Goal: Information Seeking & Learning: Learn about a topic

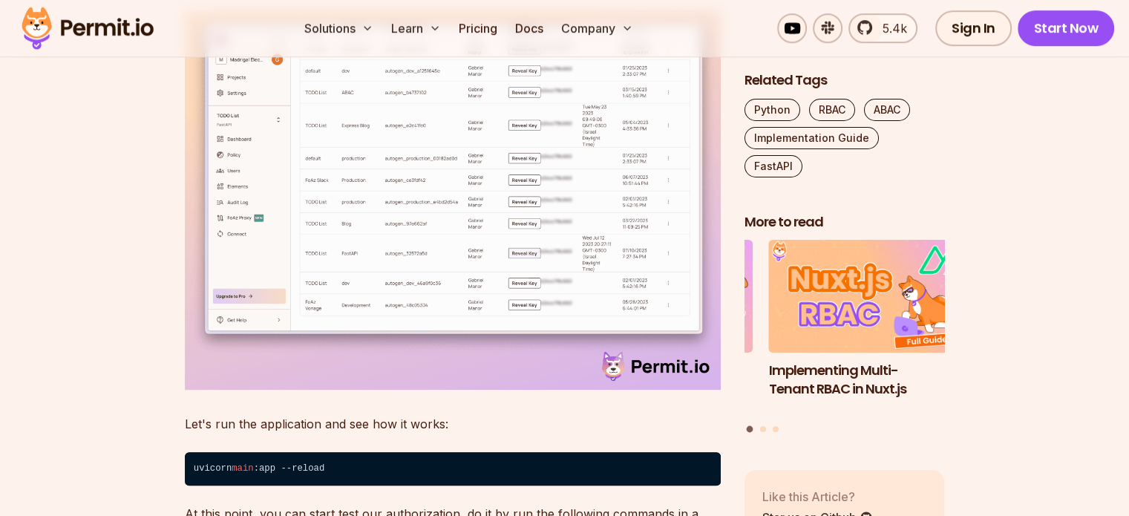
scroll to position [6458, 0]
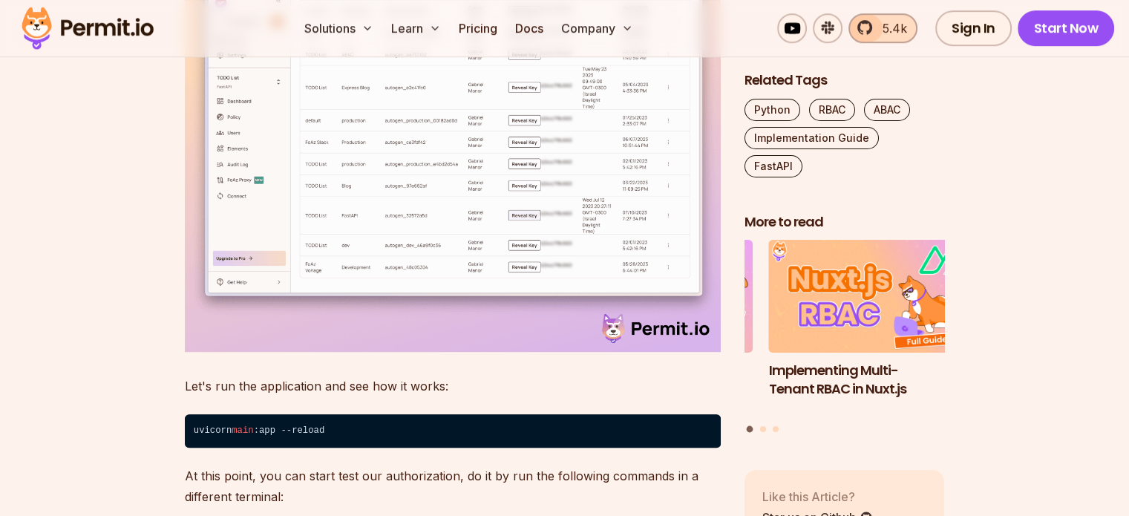
click at [884, 30] on span "5.4k" at bounding box center [890, 28] width 33 height 18
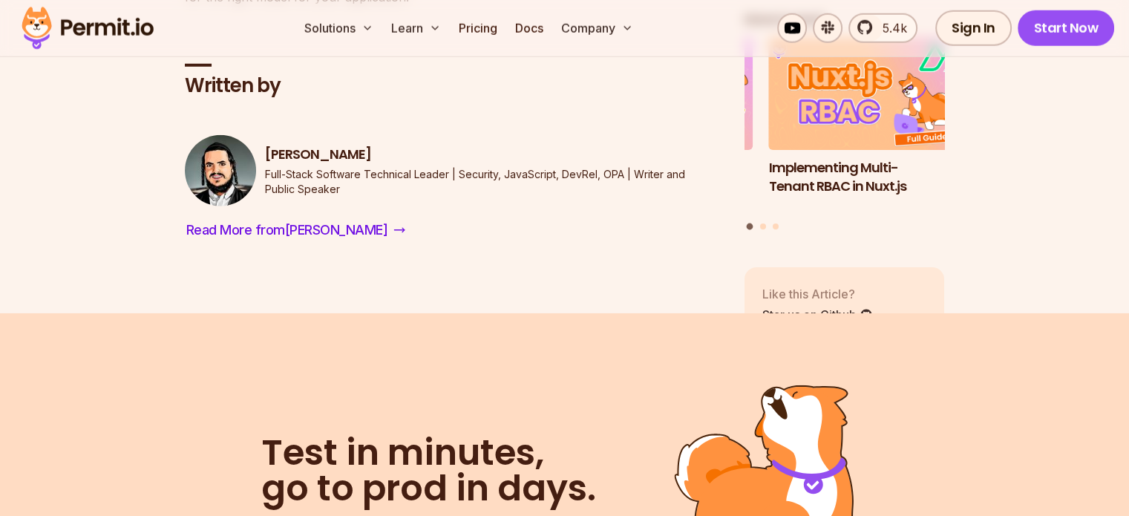
scroll to position [9427, 0]
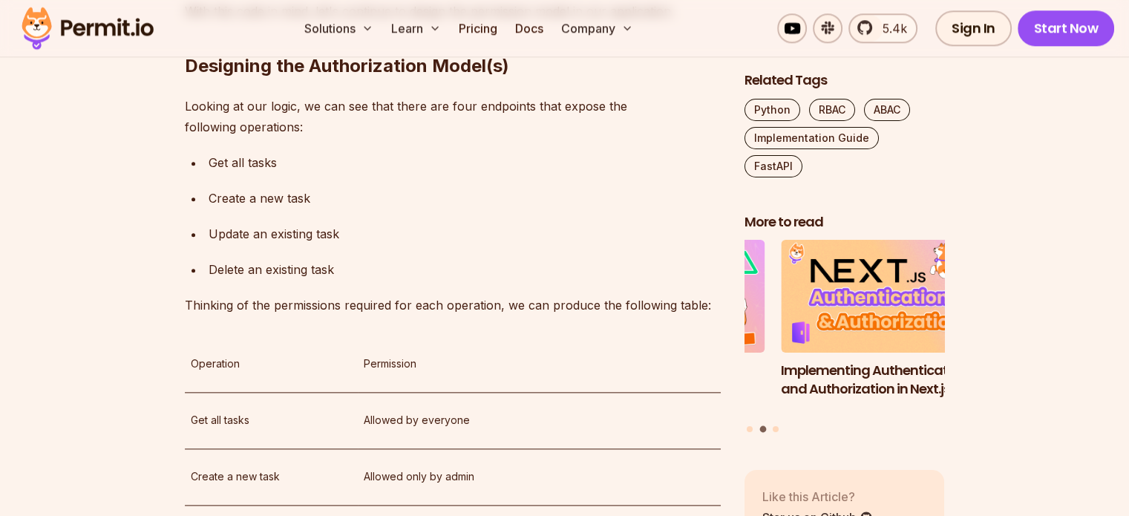
scroll to position [1707, 0]
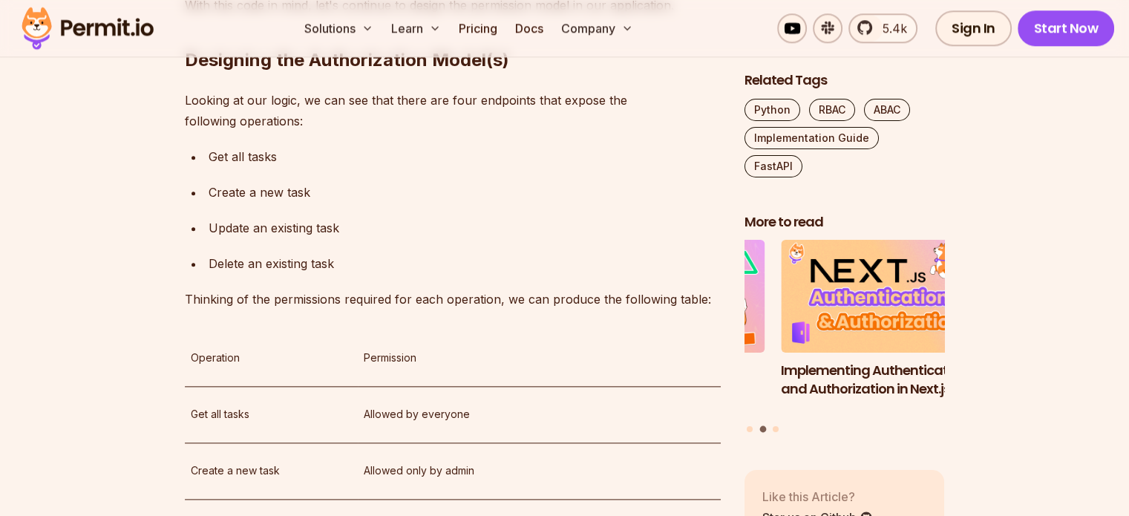
click at [282, 72] on h2 "Designing the Authorization Model(s)" at bounding box center [453, 30] width 536 height 83
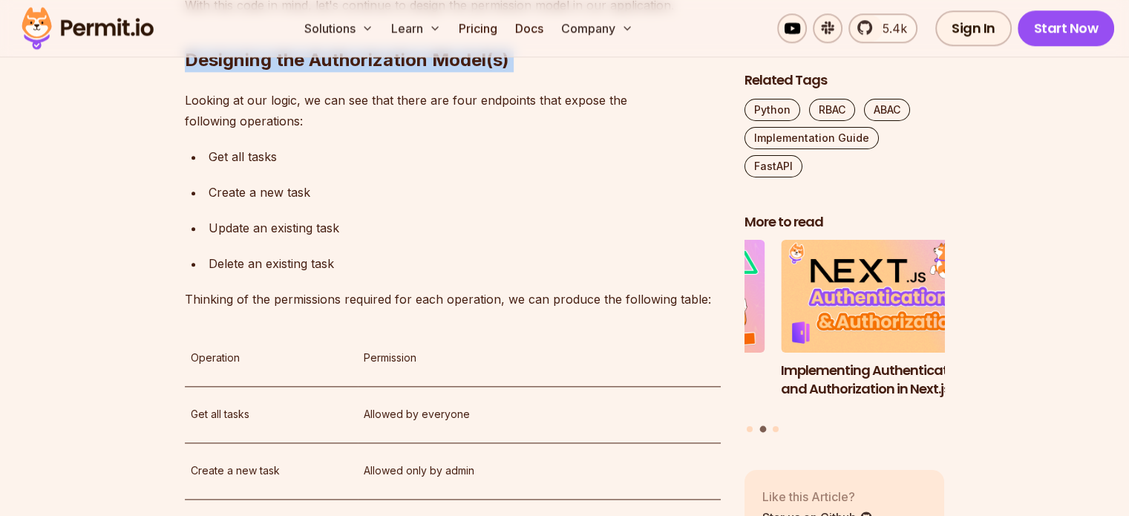
click at [282, 72] on h2 "Designing the Authorization Model(s)" at bounding box center [453, 30] width 536 height 83
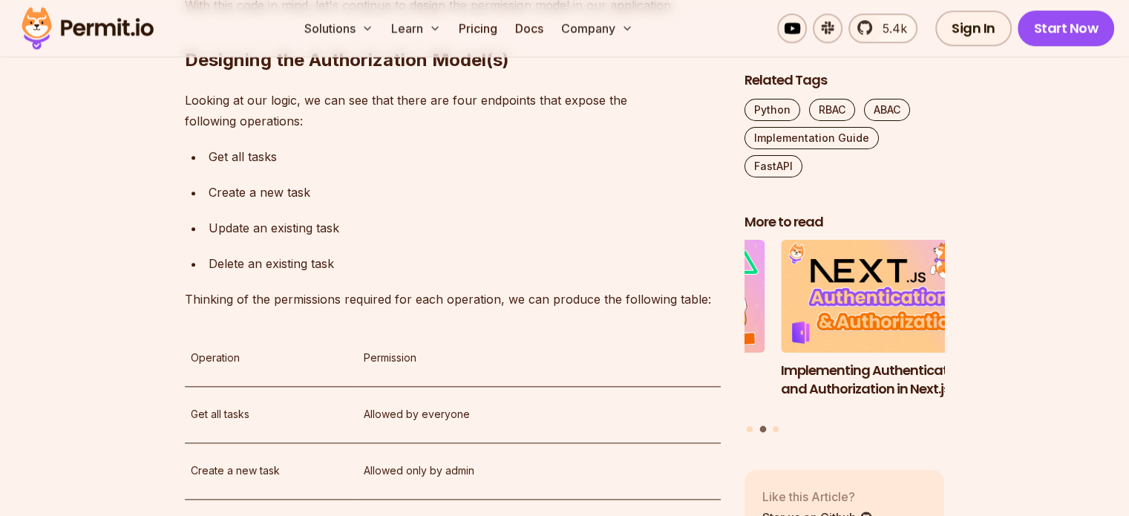
click at [279, 131] on p "Looking at our logic, we can see that there are four endpoints that expose the …" at bounding box center [453, 111] width 536 height 42
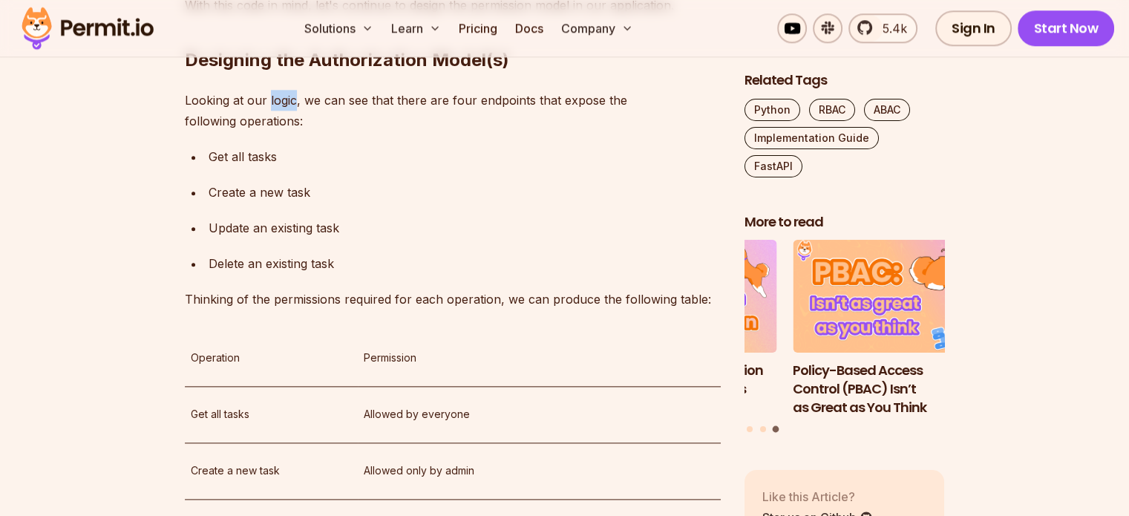
click at [279, 131] on p "Looking at our logic, we can see that there are four endpoints that expose the …" at bounding box center [453, 111] width 536 height 42
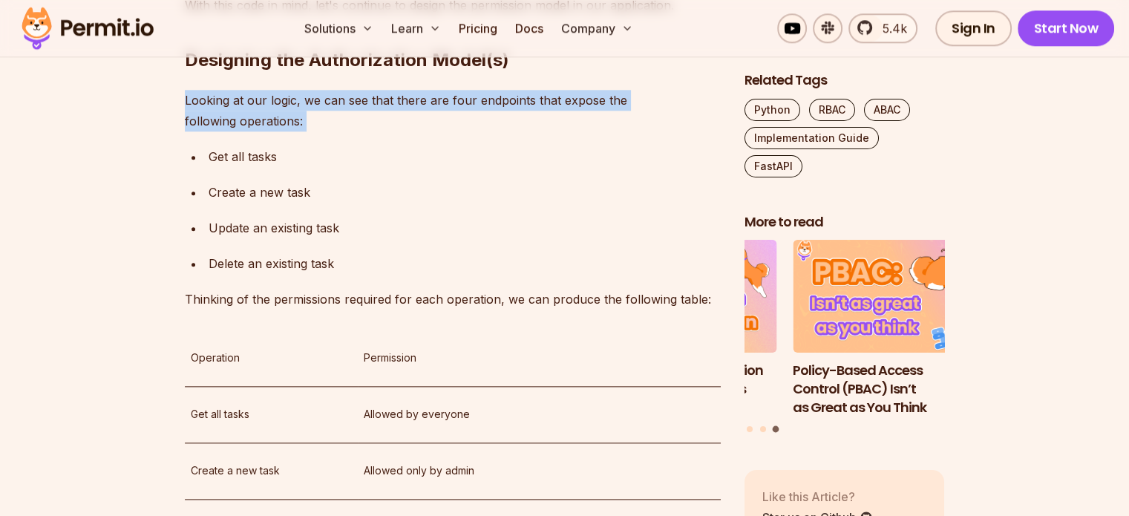
click at [279, 131] on p "Looking at our logic, we can see that there are four endpoints that expose the …" at bounding box center [453, 111] width 536 height 42
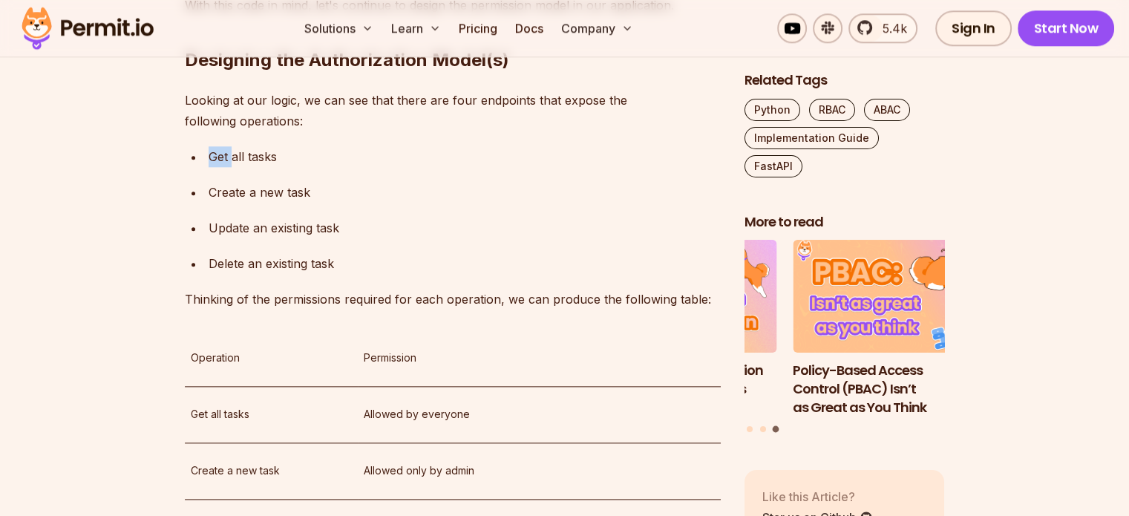
click at [292, 167] on p "Get all tasks" at bounding box center [465, 156] width 512 height 21
click at [292, 203] on p "Create a new task" at bounding box center [465, 192] width 512 height 21
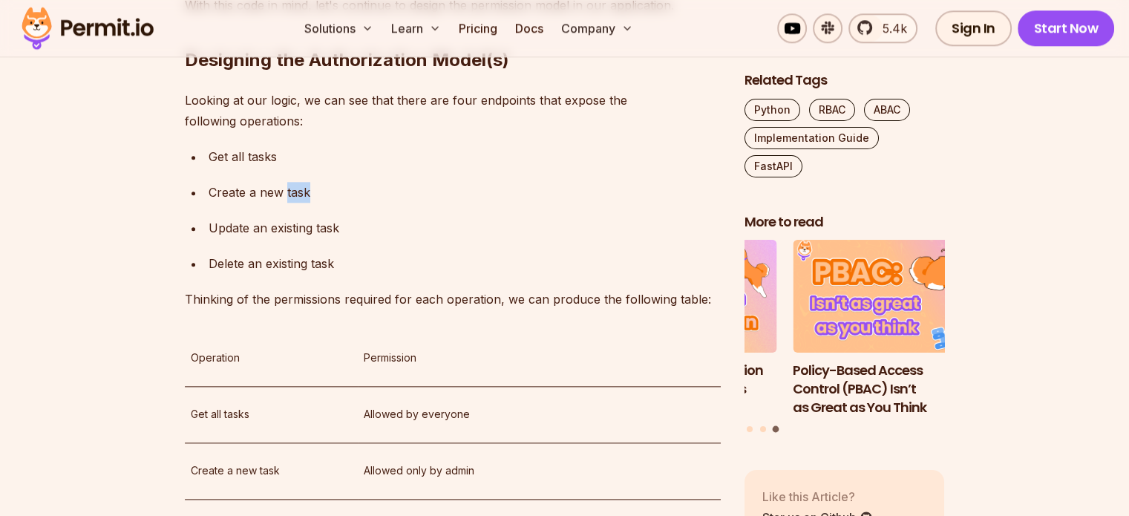
click at [292, 203] on p "Create a new task" at bounding box center [465, 192] width 512 height 21
click at [296, 274] on ul "Get all tasks Create a new task Update an existing task Delete an existing task" at bounding box center [453, 210] width 536 height 128
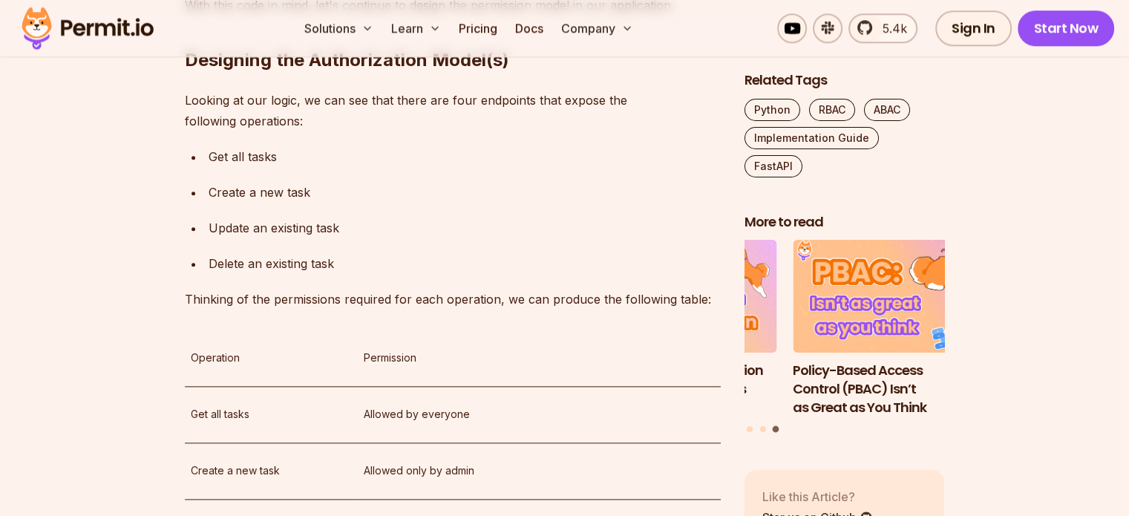
click at [289, 274] on p "Delete an existing task" at bounding box center [465, 263] width 512 height 21
click at [292, 310] on p "Thinking of the permissions required for each operation, we can produce the fol…" at bounding box center [453, 299] width 536 height 21
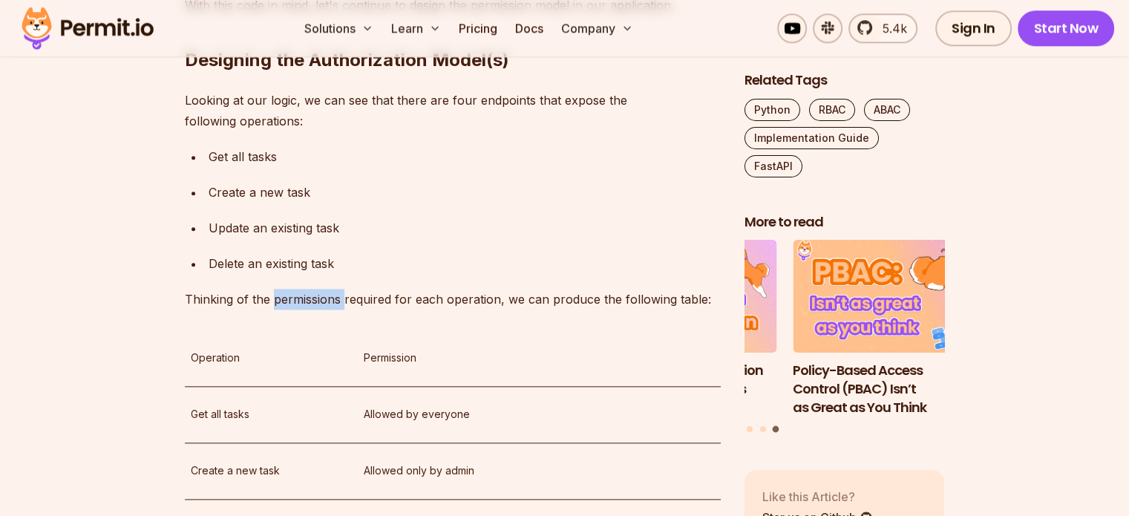
click at [292, 310] on p "Thinking of the permissions required for each operation, we can produce the fol…" at bounding box center [453, 299] width 536 height 21
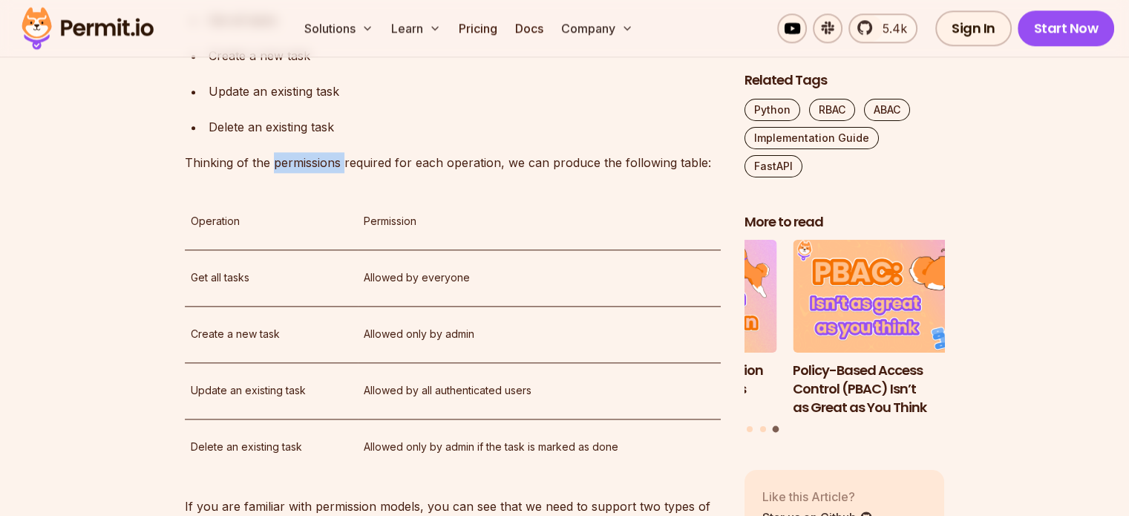
scroll to position [1930, 0]
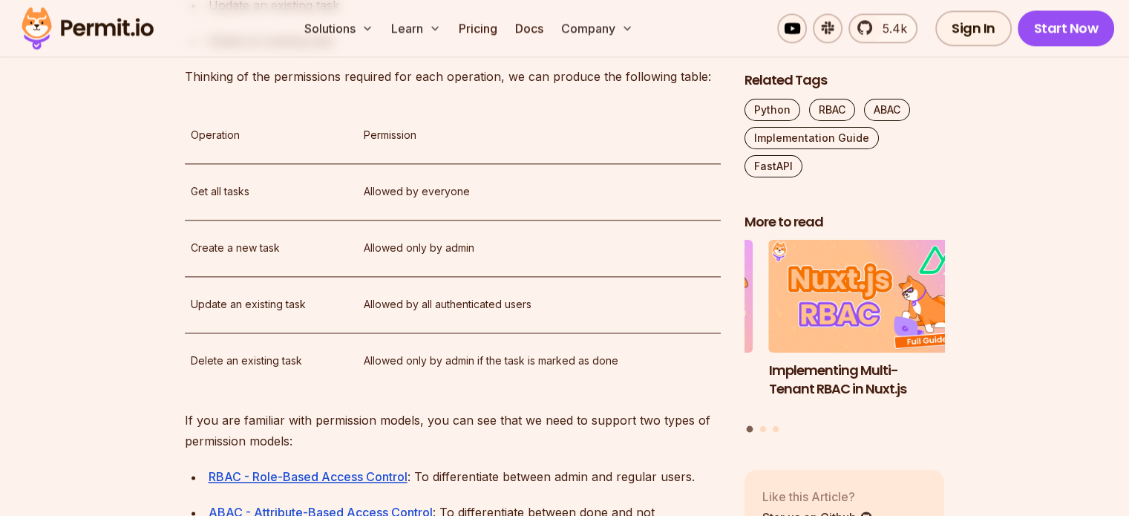
click at [442, 220] on td "Allowed by everyone" at bounding box center [539, 191] width 363 height 56
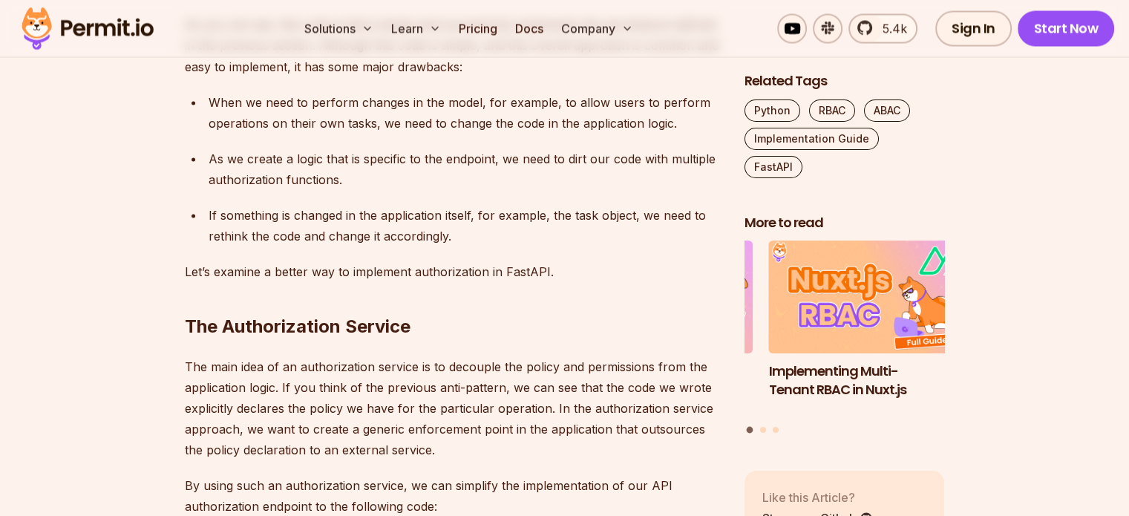
scroll to position [2821, 0]
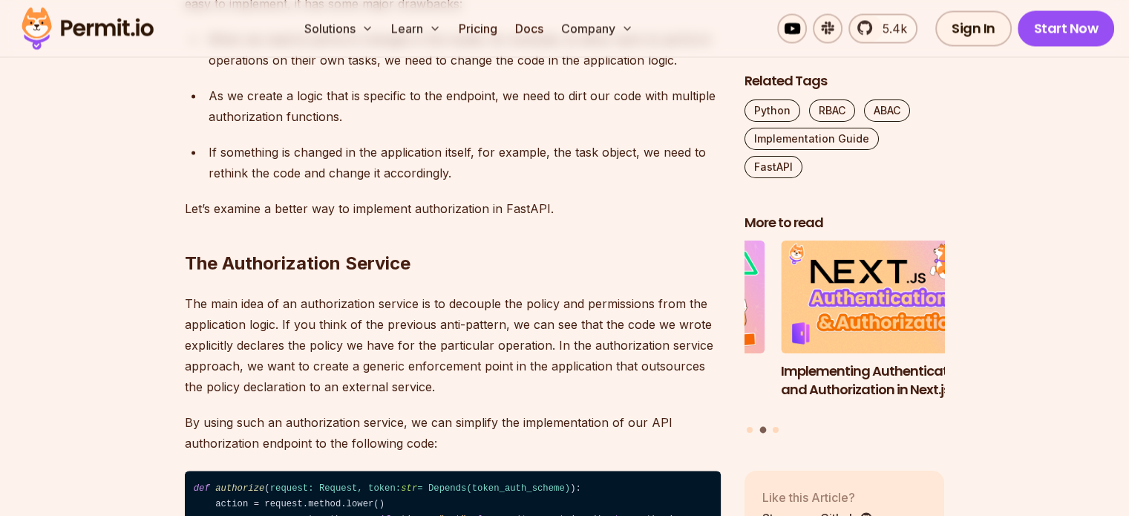
click at [248, 396] on p "The main idea of an authorization service is to decouple the policy and permiss…" at bounding box center [453, 344] width 536 height 104
